Goal: Transaction & Acquisition: Book appointment/travel/reservation

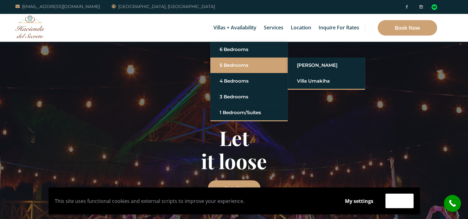
click at [232, 65] on link "5 Bedrooms" at bounding box center [249, 65] width 59 height 11
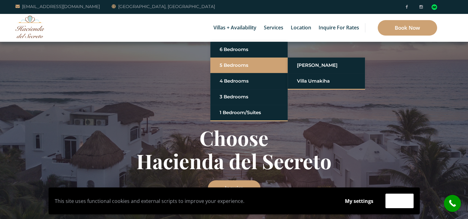
click at [232, 65] on link "5 Bedrooms" at bounding box center [249, 65] width 59 height 11
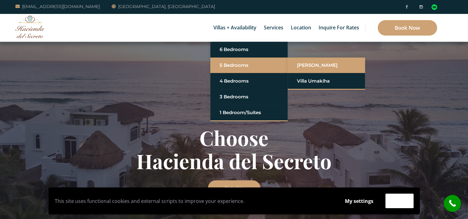
click at [318, 64] on link "[PERSON_NAME]" at bounding box center [326, 65] width 59 height 11
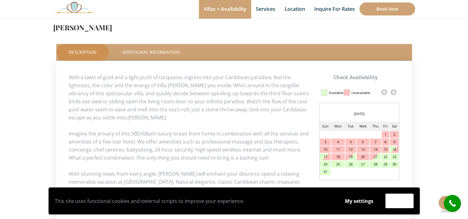
scroll to position [249, 0]
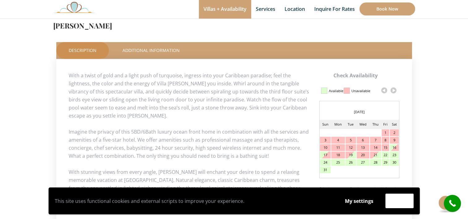
click at [391, 92] on link at bounding box center [393, 90] width 9 height 9
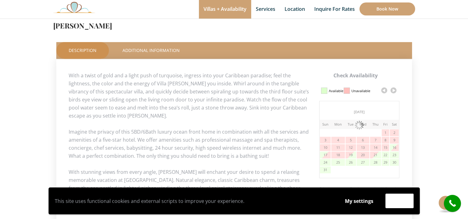
click at [391, 92] on link at bounding box center [393, 90] width 9 height 9
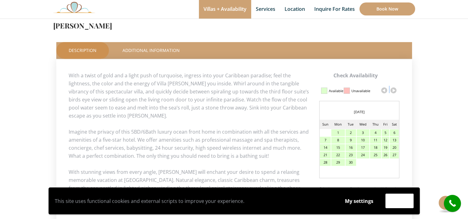
click at [393, 91] on link at bounding box center [393, 90] width 9 height 9
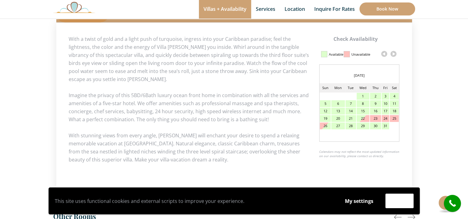
scroll to position [289, 0]
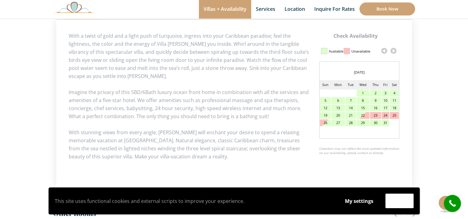
click at [394, 50] on link at bounding box center [393, 50] width 9 height 9
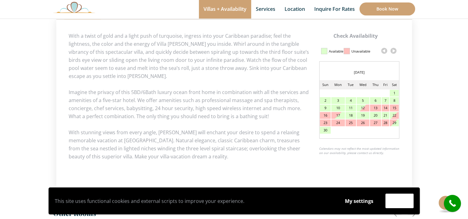
click at [394, 50] on link at bounding box center [393, 50] width 9 height 9
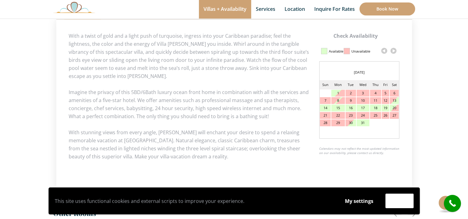
click at [394, 50] on link at bounding box center [393, 50] width 9 height 9
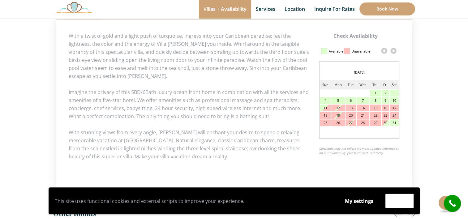
click at [394, 50] on link at bounding box center [393, 50] width 9 height 9
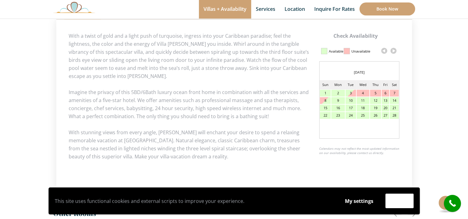
click at [394, 50] on link at bounding box center [393, 50] width 9 height 9
click at [383, 50] on link at bounding box center [384, 50] width 9 height 9
click at [375, 107] on div "19" at bounding box center [375, 108] width 11 height 7
click at [348, 115] on div "24" at bounding box center [351, 115] width 11 height 7
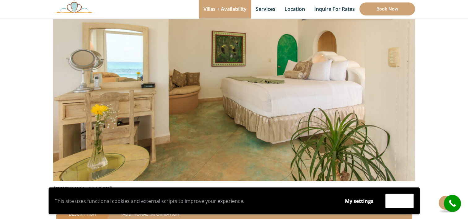
scroll to position [91, 0]
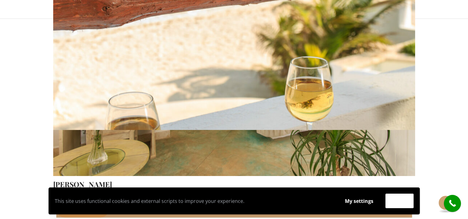
click at [340, 87] on img at bounding box center [234, 56] width 362 height 241
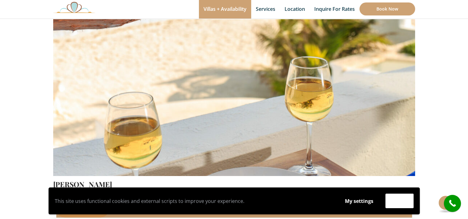
click at [340, 87] on img at bounding box center [234, 56] width 362 height 241
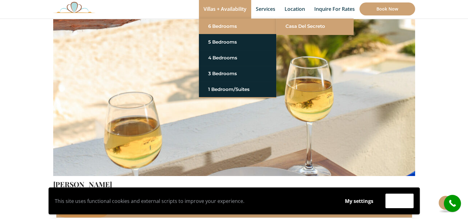
click at [296, 28] on link "Casa del Secreto" at bounding box center [315, 26] width 59 height 11
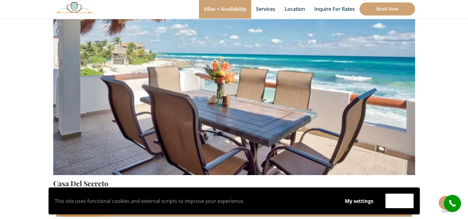
scroll to position [97, 0]
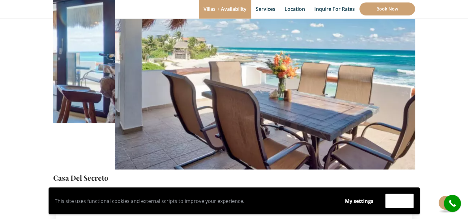
click at [257, 80] on img at bounding box center [296, 50] width 362 height 241
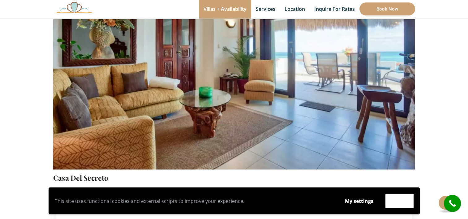
click at [257, 80] on img at bounding box center [234, 50] width 362 height 241
click at [326, 99] on img at bounding box center [234, 50] width 362 height 241
click at [224, 105] on img at bounding box center [234, 50] width 362 height 241
click at [236, 158] on img at bounding box center [234, 50] width 362 height 241
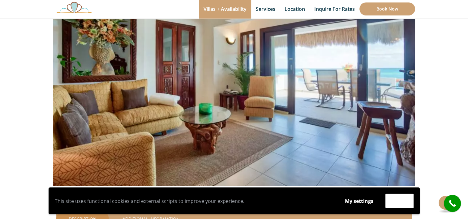
scroll to position [86, 0]
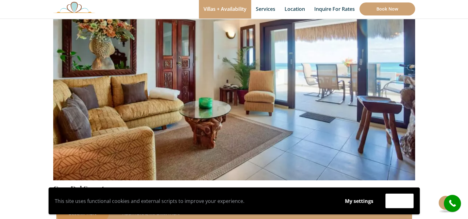
click at [382, 103] on img at bounding box center [234, 61] width 362 height 241
click at [441, 204] on div "This site uses functional cookies and external scripts to improve your experien…" at bounding box center [234, 201] width 459 height 27
click at [217, 111] on img at bounding box center [234, 61] width 362 height 241
drag, startPoint x: 217, startPoint y: 111, endPoint x: 177, endPoint y: 104, distance: 40.2
click at [177, 104] on img at bounding box center [234, 61] width 362 height 241
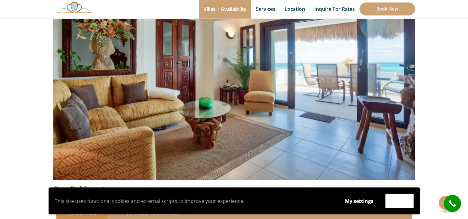
click at [177, 104] on img at bounding box center [234, 61] width 362 height 241
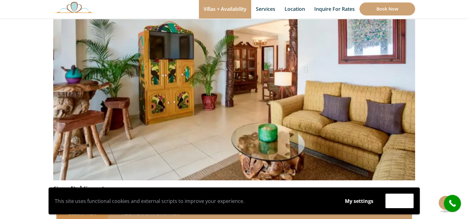
scroll to position [95, 0]
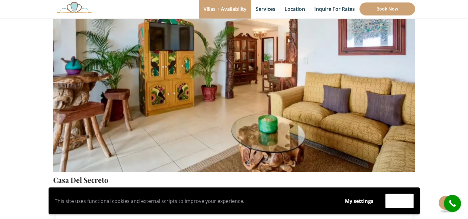
click at [329, 111] on img at bounding box center [234, 52] width 362 height 241
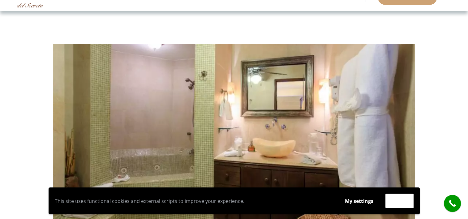
scroll to position [0, 0]
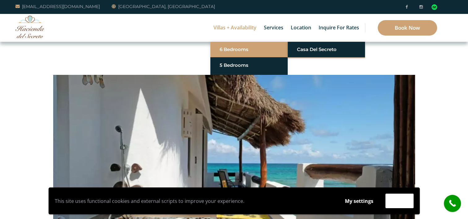
click at [239, 47] on link "6 Bedrooms" at bounding box center [249, 49] width 59 height 11
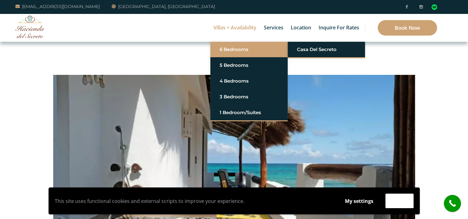
click at [239, 47] on link "6 Bedrooms" at bounding box center [249, 49] width 59 height 11
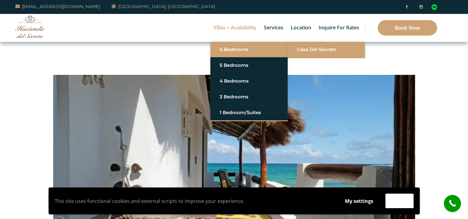
click at [335, 51] on link "Casa del Secreto" at bounding box center [326, 49] width 59 height 11
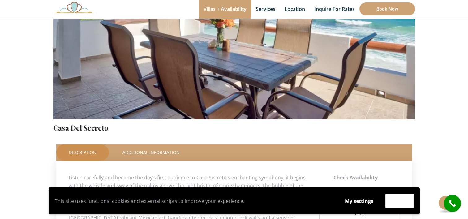
scroll to position [149, 0]
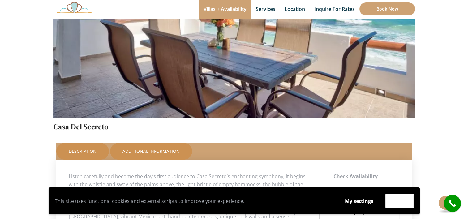
click at [153, 151] on link "Additional Information" at bounding box center [151, 151] width 82 height 17
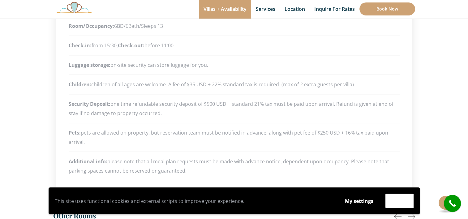
scroll to position [303, 0]
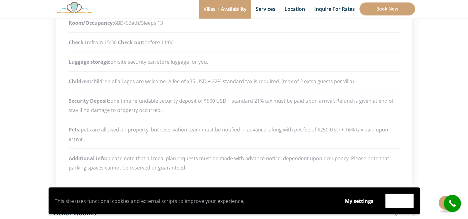
drag, startPoint x: 464, startPoint y: 111, endPoint x: 461, endPoint y: 130, distance: 19.4
click at [461, 130] on section "Check Availability This Room Casa Del Secreto Price Starting From: $1,425.0 Nig…" at bounding box center [234, 54] width 468 height 630
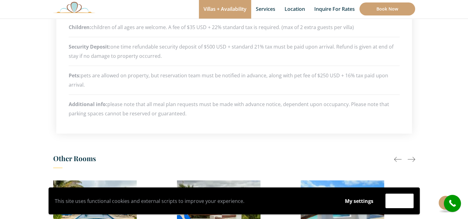
scroll to position [353, 0]
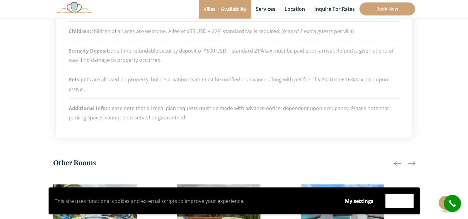
click at [412, 163] on div at bounding box center [411, 163] width 7 height 7
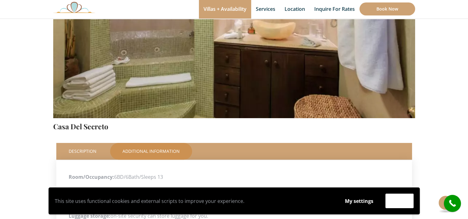
scroll to position [150, 0]
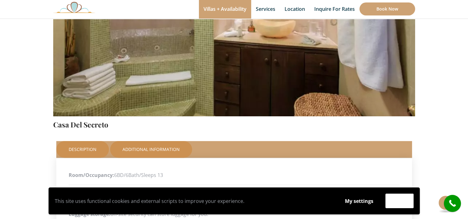
click at [73, 149] on link "Description" at bounding box center [82, 149] width 53 height 17
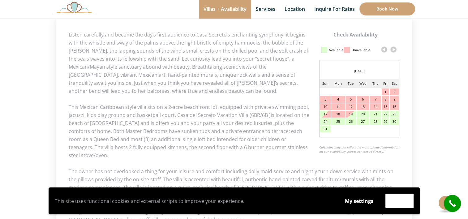
scroll to position [291, 0]
click at [395, 48] on link at bounding box center [393, 48] width 9 height 9
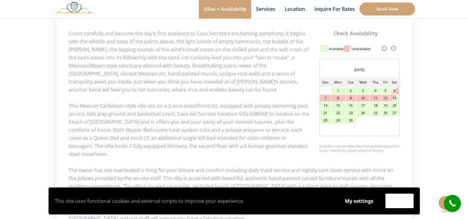
click at [395, 48] on link at bounding box center [393, 48] width 9 height 9
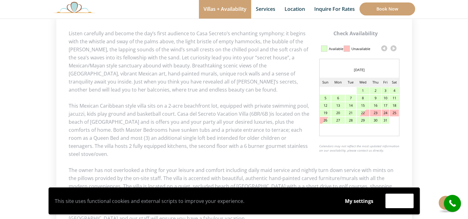
click at [395, 48] on link at bounding box center [393, 48] width 9 height 9
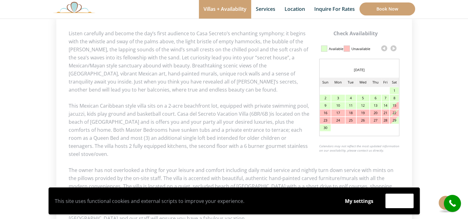
click at [395, 48] on link at bounding box center [393, 48] width 9 height 9
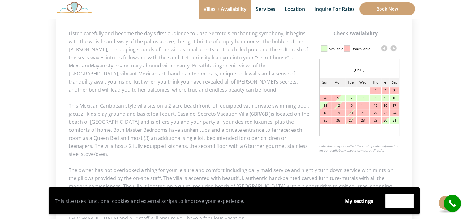
click at [395, 48] on link at bounding box center [393, 48] width 9 height 9
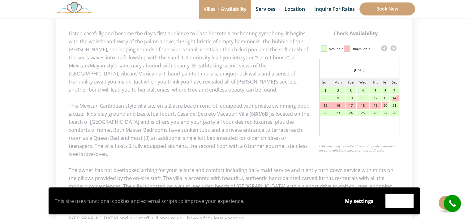
click at [395, 48] on link at bounding box center [393, 48] width 9 height 9
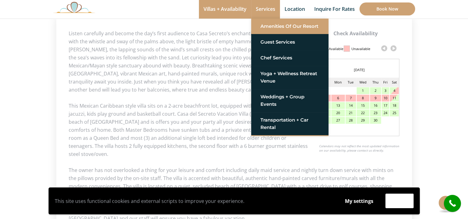
click at [308, 25] on link "Amenities of Our Resort" at bounding box center [290, 26] width 59 height 11
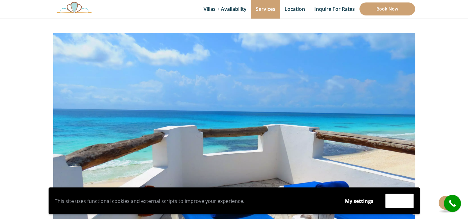
scroll to position [58, 0]
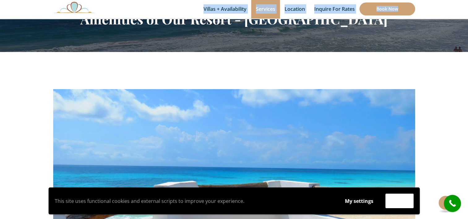
drag, startPoint x: 456, startPoint y: 22, endPoint x: 462, endPoint y: 12, distance: 11.9
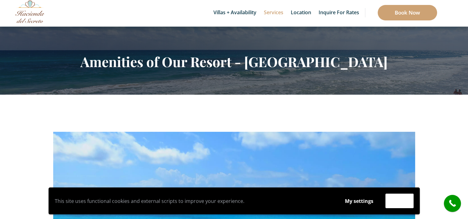
scroll to position [0, 0]
